Goal: Communication & Community: Answer question/provide support

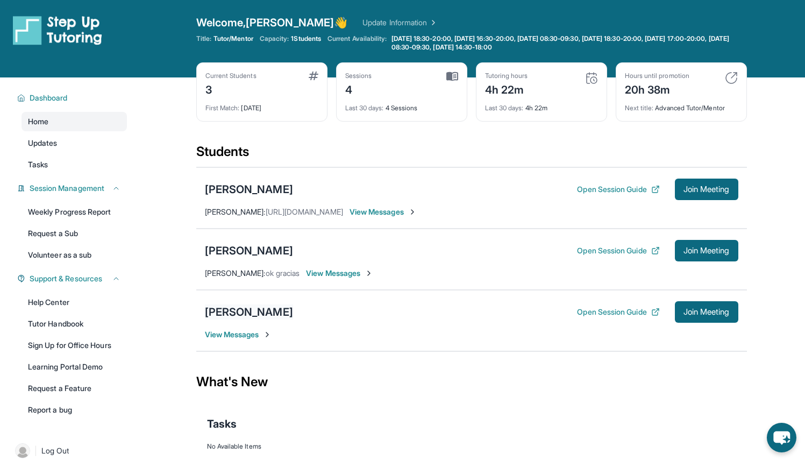
click at [268, 315] on div "[PERSON_NAME]" at bounding box center [249, 311] width 88 height 15
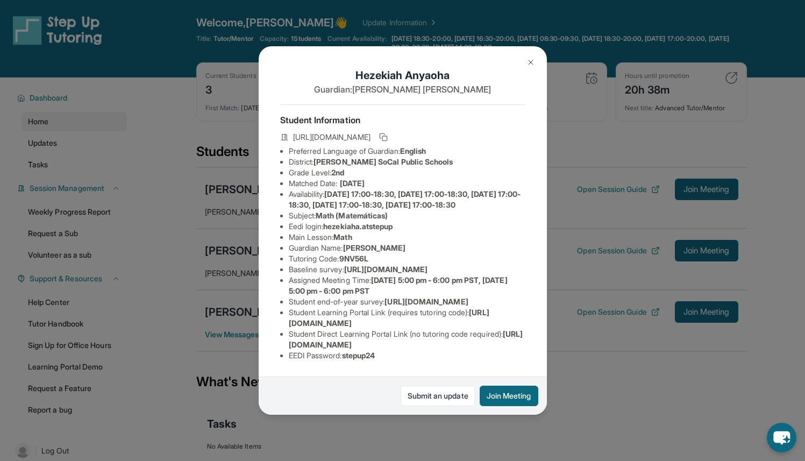
scroll to position [100, 0]
click at [513, 392] on button "Join Meeting" at bounding box center [509, 396] width 59 height 20
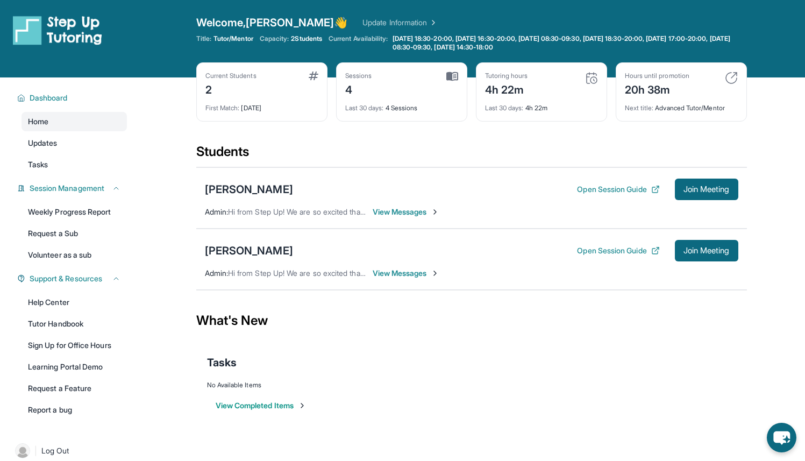
click at [309, 11] on div "Open sidebar Welcome, [PERSON_NAME] 👋 Update Information Title: Tutor/Mentor Ca…" at bounding box center [402, 38] width 805 height 77
click at [300, 145] on div "Students" at bounding box center [471, 155] width 551 height 24
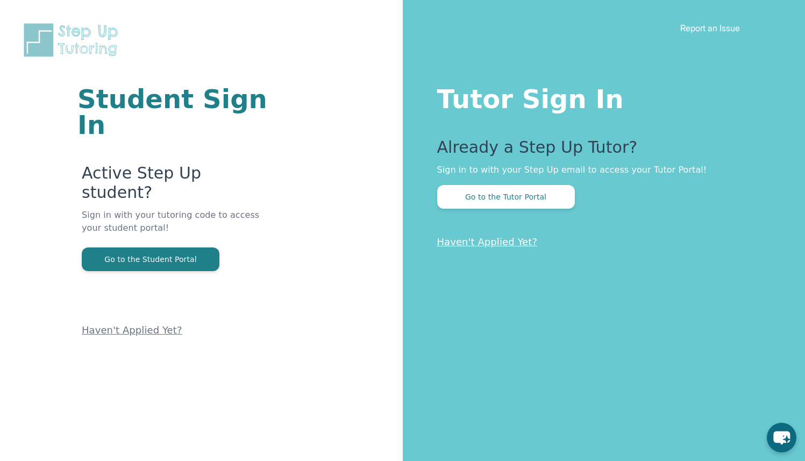
click at [523, 209] on div "Tutor Sign In Already a Step Up Tutor? Sign in to with your Step Up email to ac…" at bounding box center [604, 230] width 403 height 461
click at [530, 197] on button "Go to the Tutor Portal" at bounding box center [506, 197] width 138 height 24
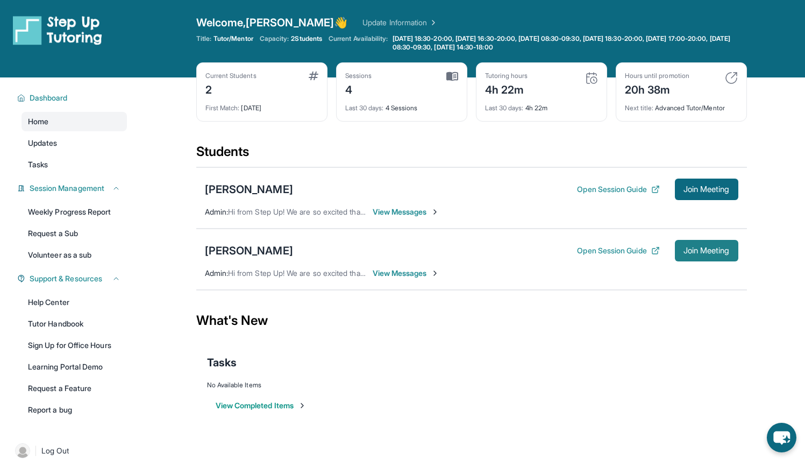
click at [719, 250] on span "Join Meeting" at bounding box center [707, 250] width 46 height 6
click at [293, 247] on div "[PERSON_NAME]" at bounding box center [249, 250] width 88 height 15
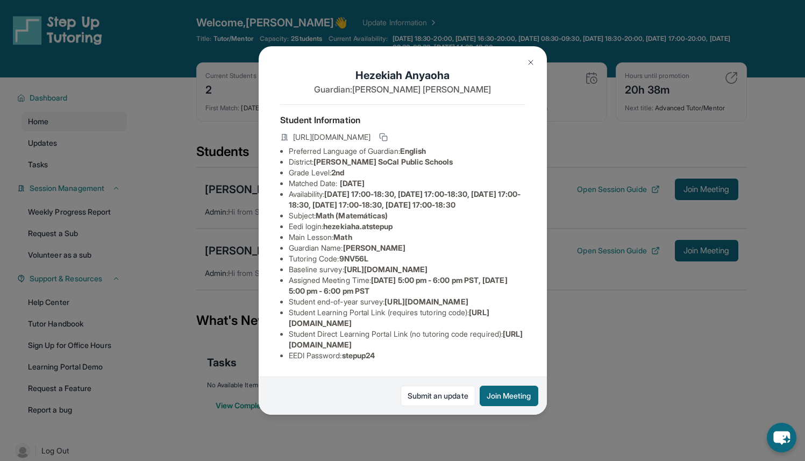
scroll to position [100, 0]
drag, startPoint x: 286, startPoint y: 337, endPoint x: 523, endPoint y: 338, distance: 236.7
click at [523, 338] on div "Hezekiah Anyaoha Guardian: Sheneka Moore Student Information https://student-po…" at bounding box center [403, 230] width 288 height 369
copy span "[URL][DOMAIN_NAME]"
click at [521, 335] on div "Hezekiah Anyaoha Guardian: Sheneka Moore Student Information https://student-po…" at bounding box center [403, 230] width 288 height 369
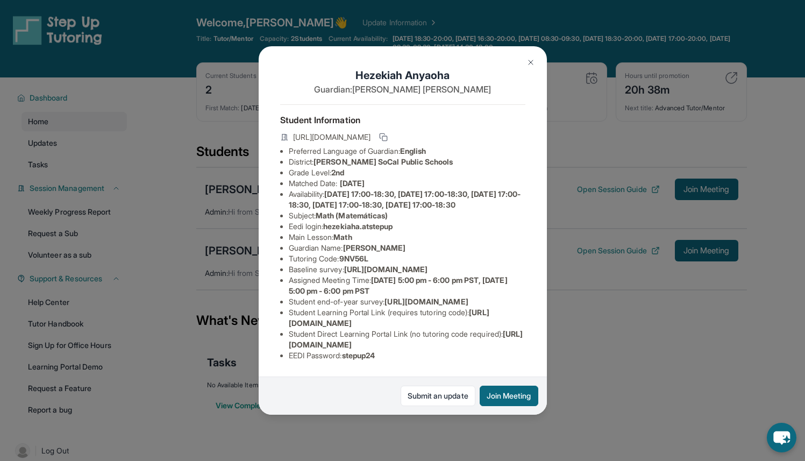
click at [527, 62] on img at bounding box center [531, 62] width 9 height 9
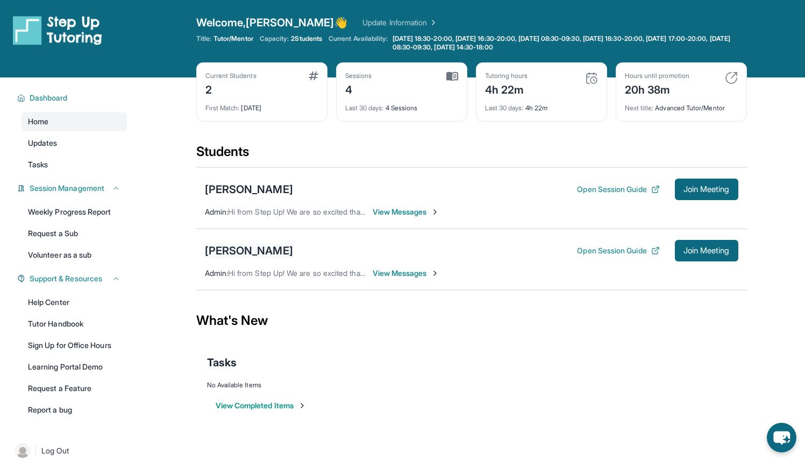
click at [272, 250] on div "[PERSON_NAME]" at bounding box center [249, 250] width 88 height 15
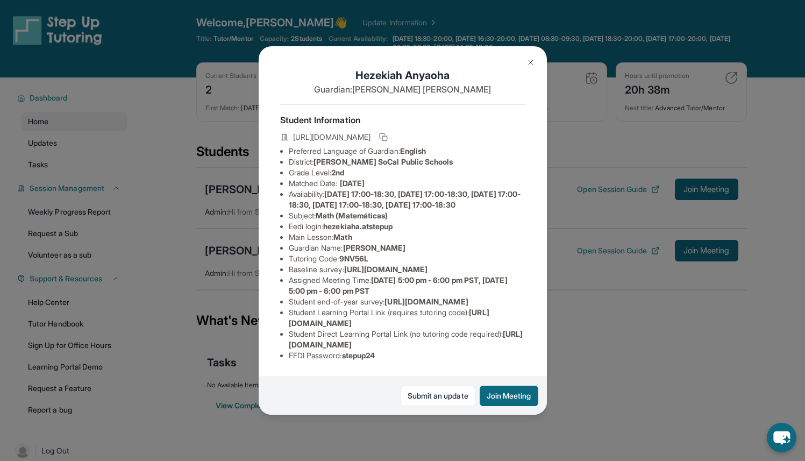
scroll to position [57, 387]
drag, startPoint x: 287, startPoint y: 242, endPoint x: 488, endPoint y: 263, distance: 202.3
click at [488, 262] on div "Hezekiah Anyaoha Guardian: Sheneka Moore Student Information https://student-po…" at bounding box center [403, 230] width 288 height 369
copy span "[URL][DOMAIN_NAME]"
click at [298, 13] on div "Hezekiah Anyaoha Guardian: Sheneka Moore Student Information https://student-po…" at bounding box center [402, 230] width 805 height 461
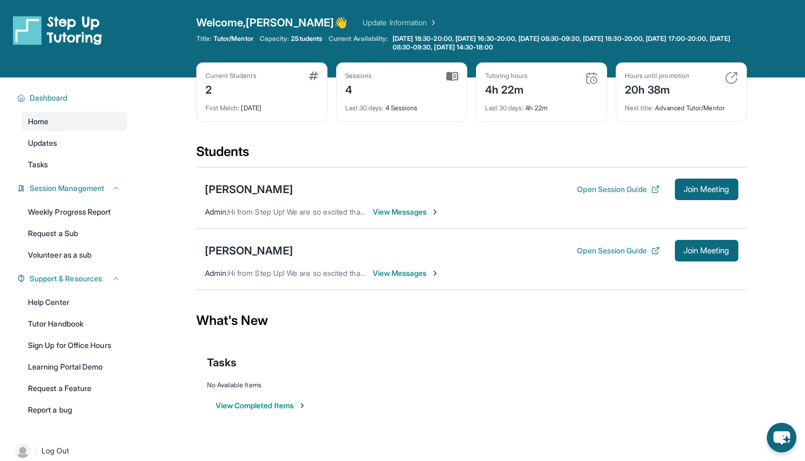
click at [397, 273] on span "View Messages" at bounding box center [406, 273] width 67 height 11
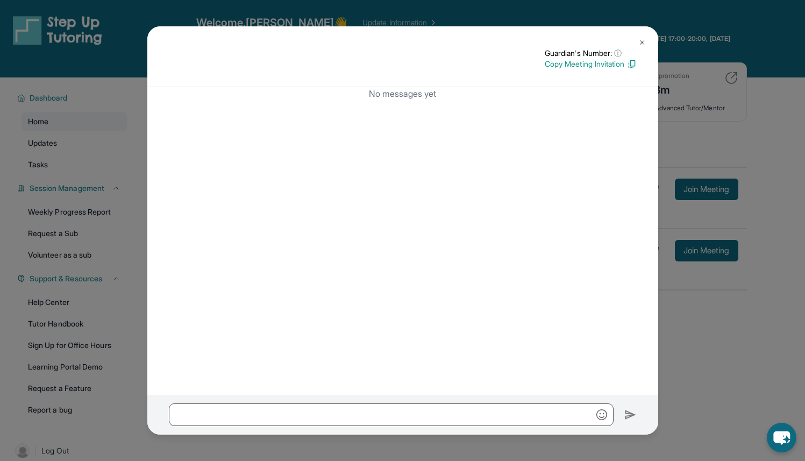
click at [643, 41] on img at bounding box center [642, 42] width 9 height 9
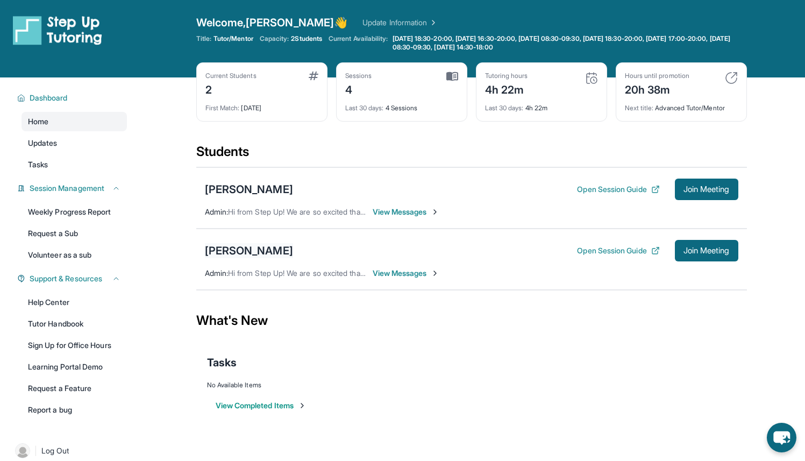
click at [283, 251] on div "[PERSON_NAME]" at bounding box center [249, 250] width 88 height 15
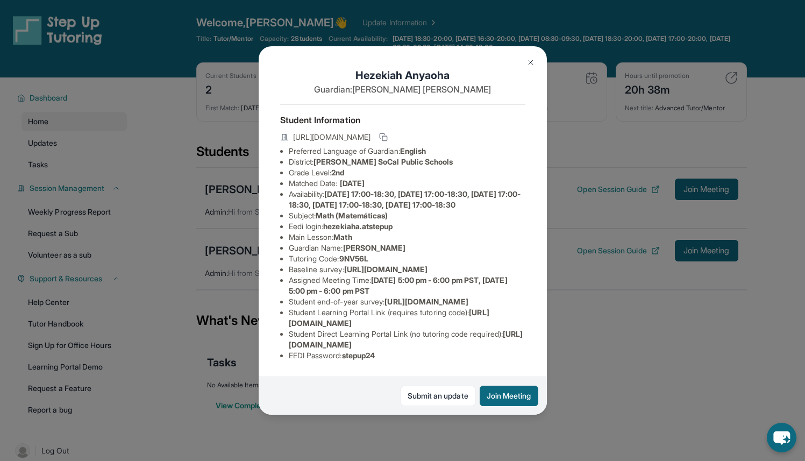
click at [532, 63] on img at bounding box center [531, 62] width 9 height 9
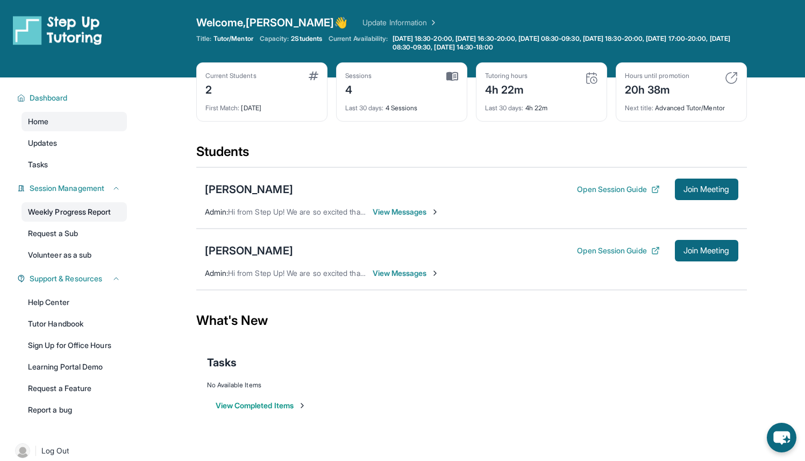
click at [77, 215] on link "Weekly Progress Report" at bounding box center [74, 211] width 105 height 19
